Goal: Navigation & Orientation: Find specific page/section

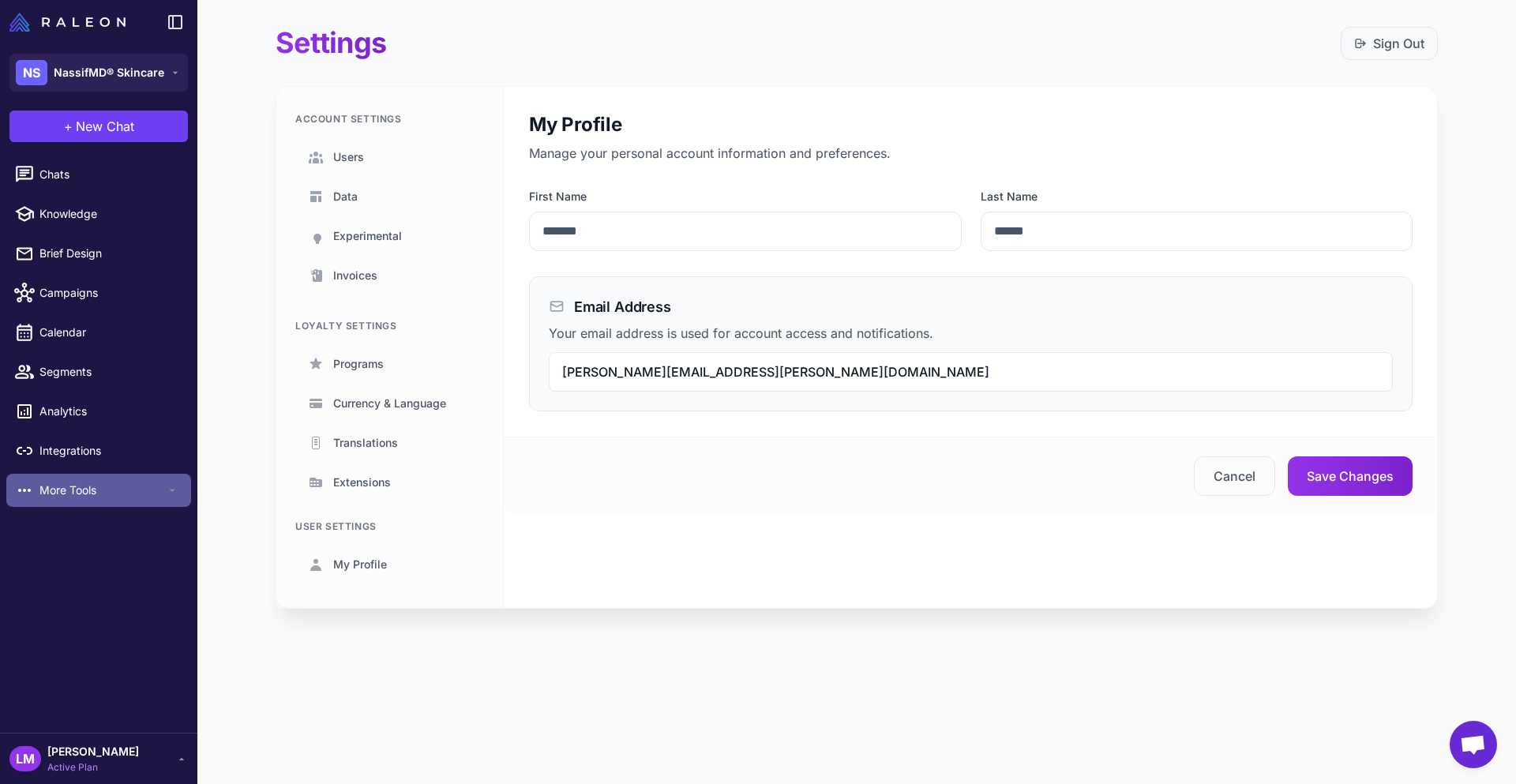
click at [78, 484] on span "More Tools" at bounding box center [102, 491] width 126 height 18
click at [360, 272] on span "Invoices" at bounding box center [355, 276] width 44 height 18
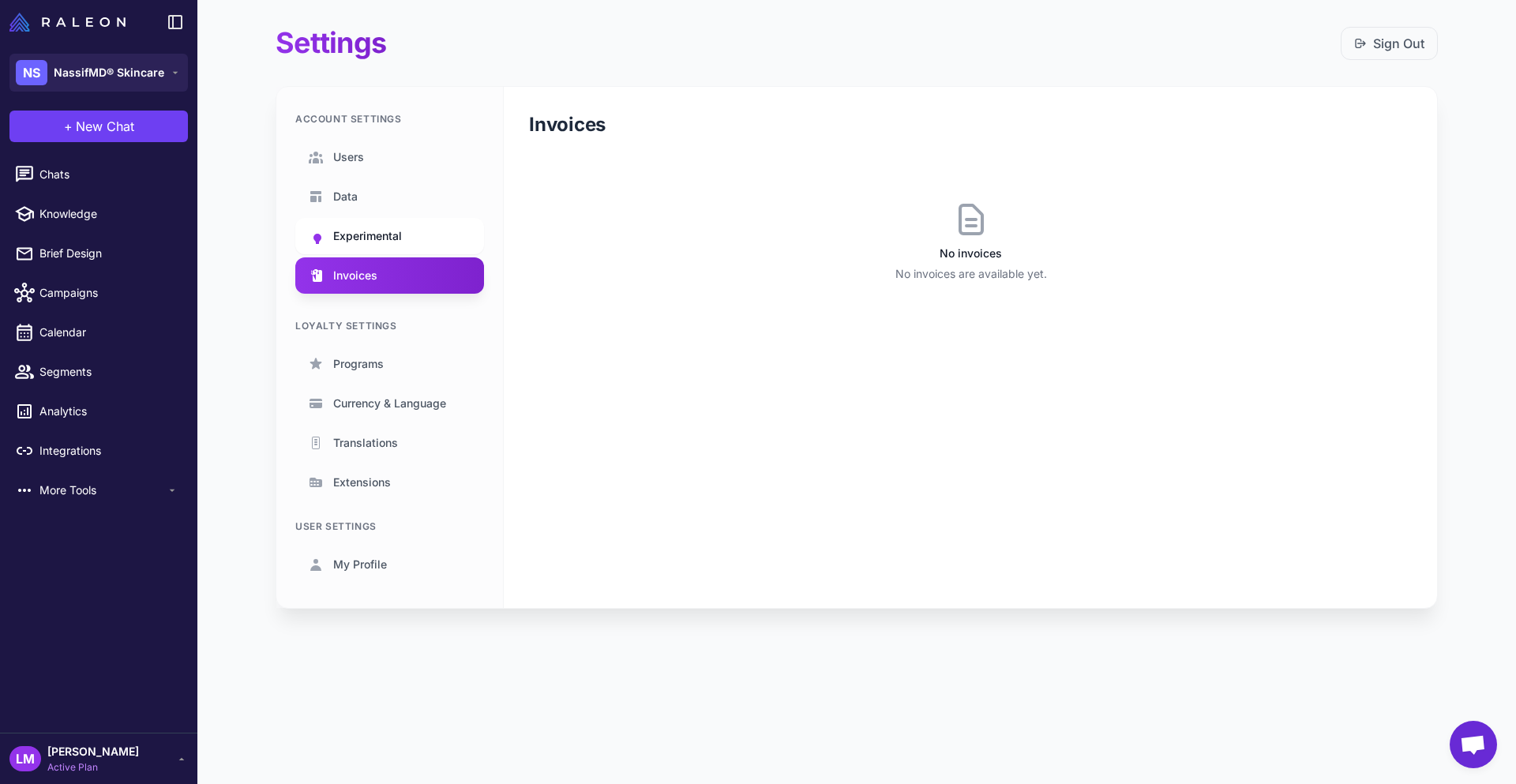
click at [353, 242] on span "Experimental" at bounding box center [368, 236] width 69 height 18
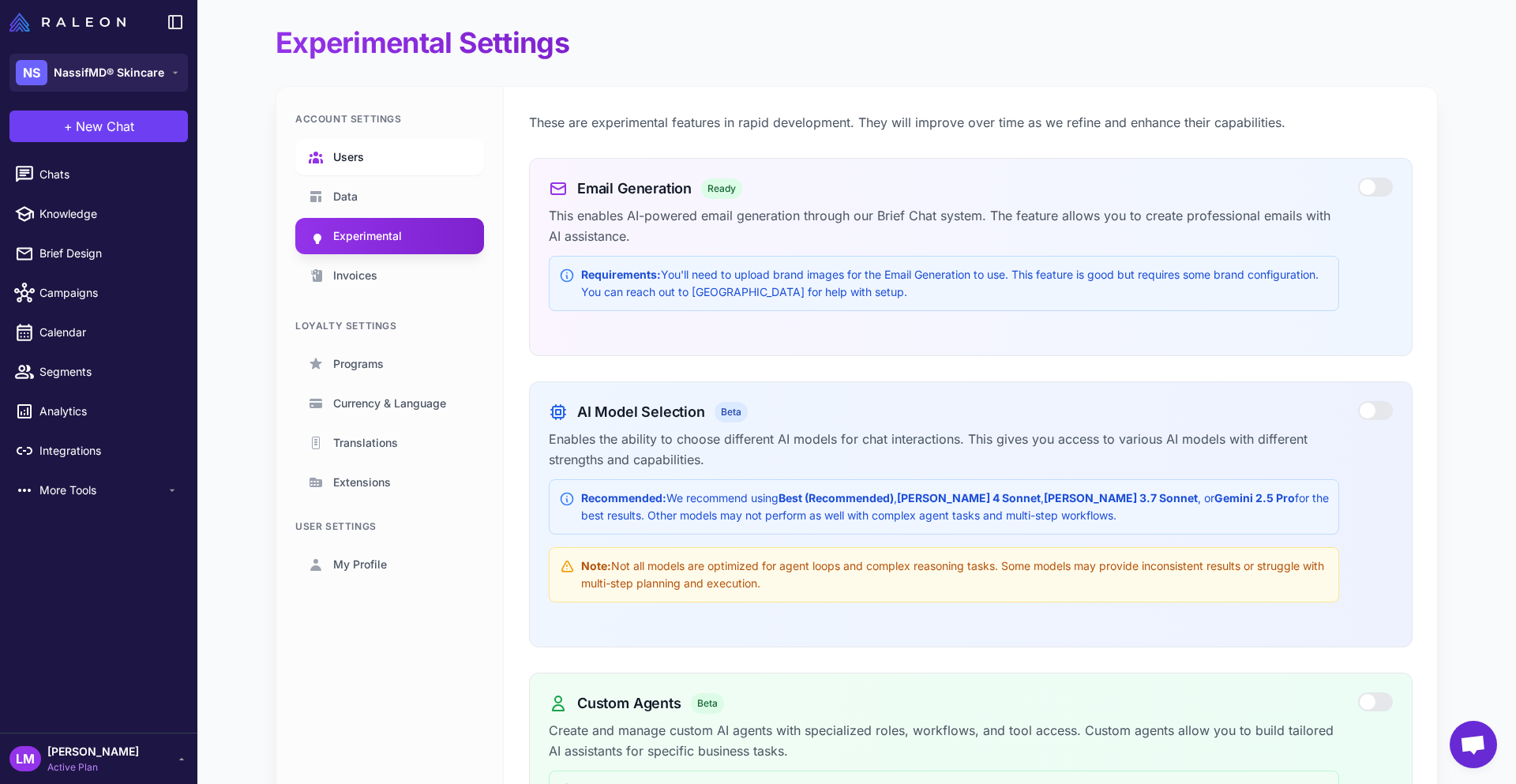
click at [344, 149] on span "Users" at bounding box center [349, 157] width 31 height 18
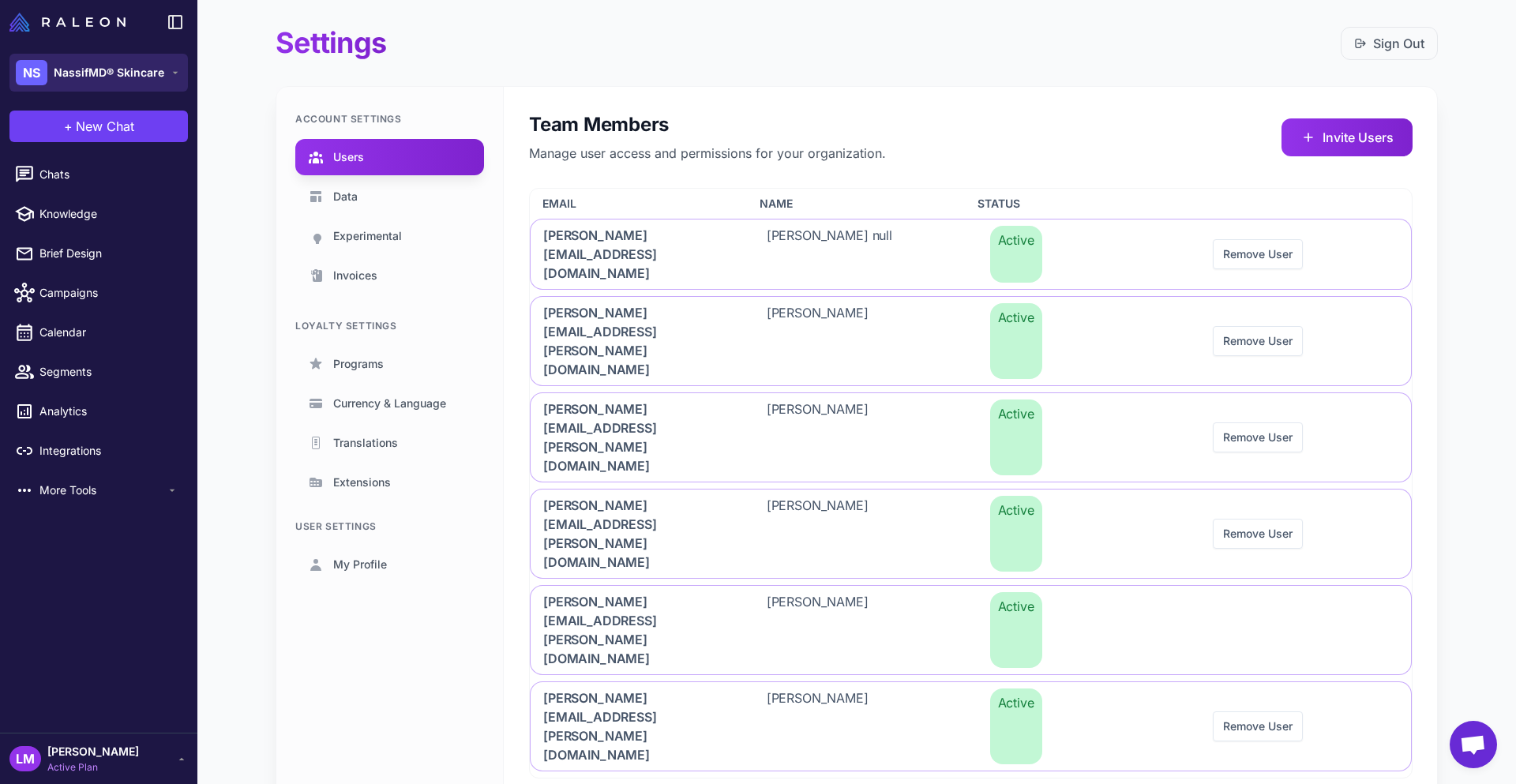
click at [177, 73] on icon at bounding box center [175, 73] width 13 height 13
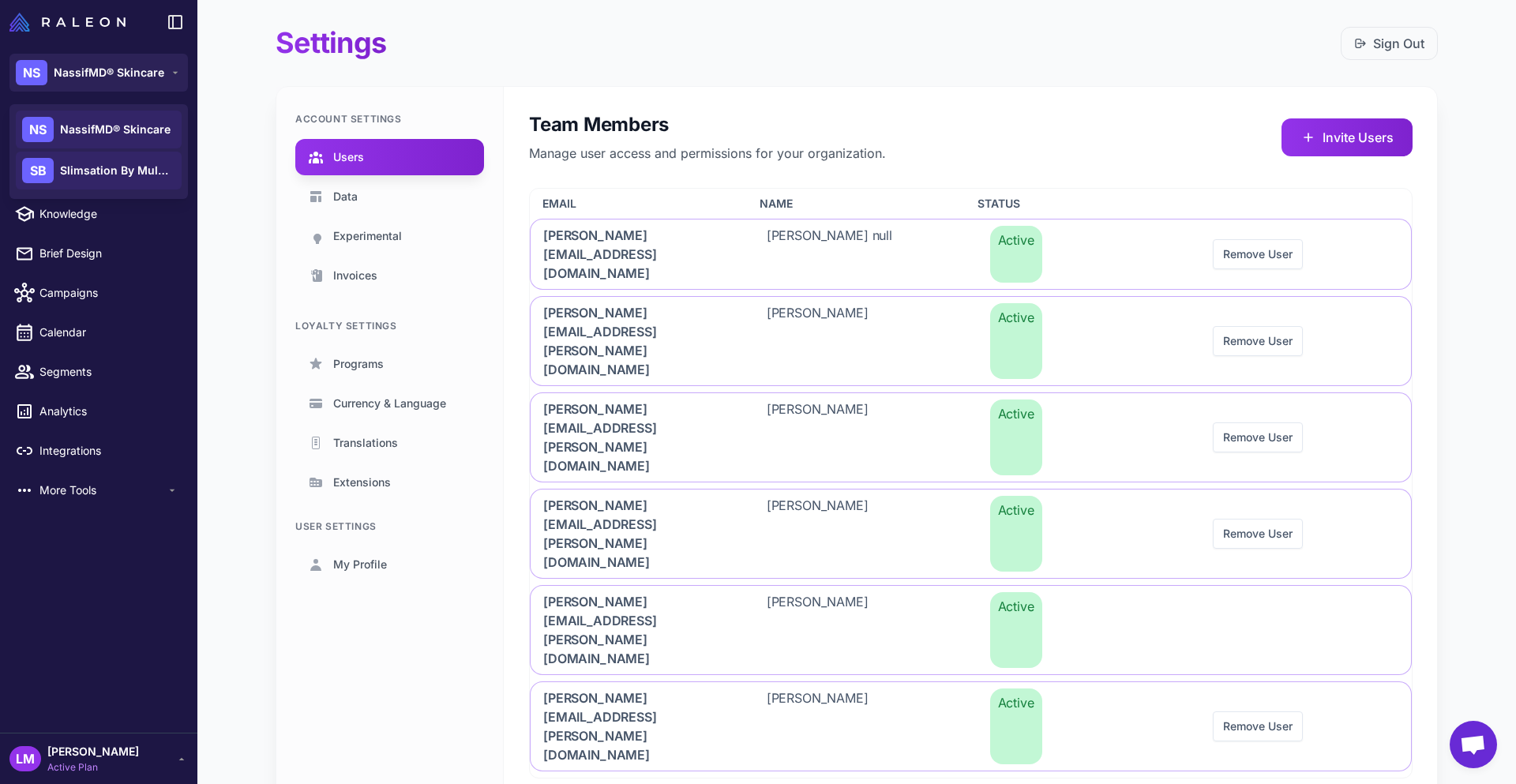
click at [110, 177] on span "Slimsation By Multiples" at bounding box center [116, 171] width 111 height 18
